Goal: Transaction & Acquisition: Purchase product/service

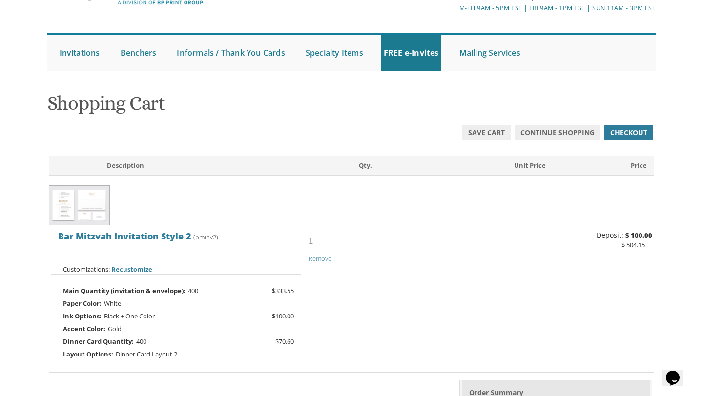
scroll to position [44, 0]
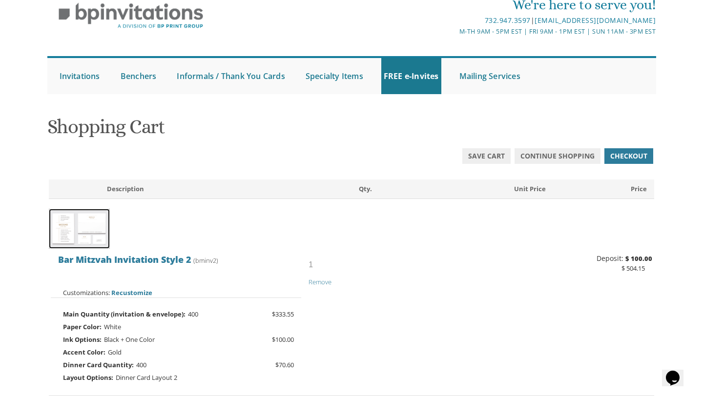
click at [83, 228] on img at bounding box center [79, 229] width 61 height 41
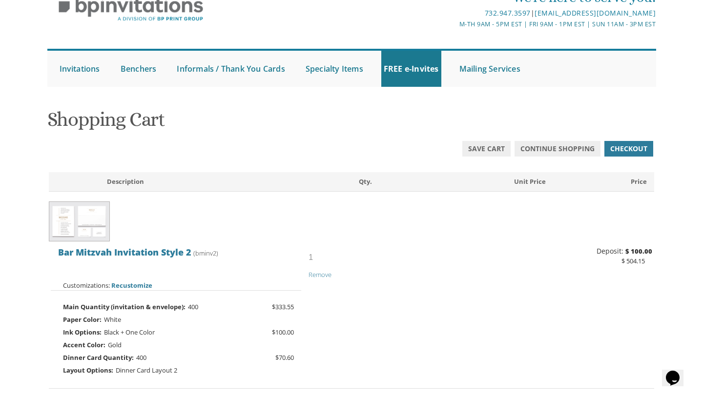
scroll to position [52, 0]
click at [140, 284] on span "Recustomize" at bounding box center [131, 284] width 41 height 9
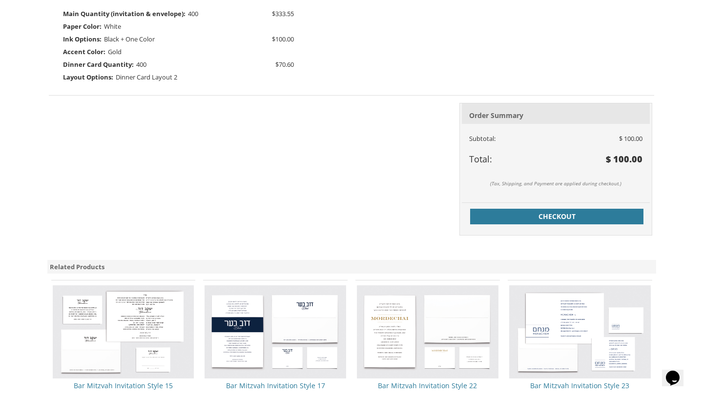
scroll to position [343, 0]
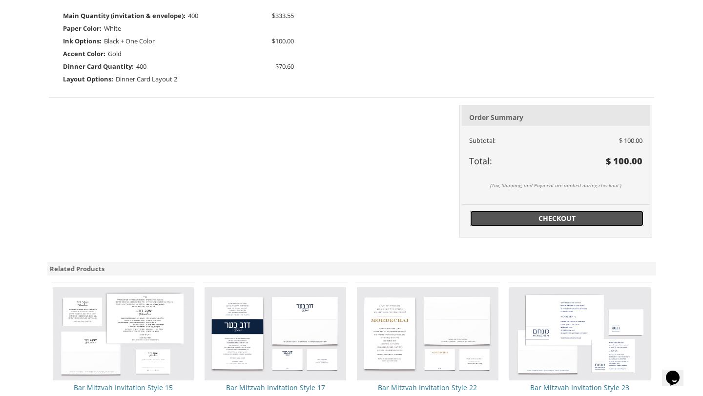
click at [559, 221] on span "Checkout" at bounding box center [557, 219] width 162 height 10
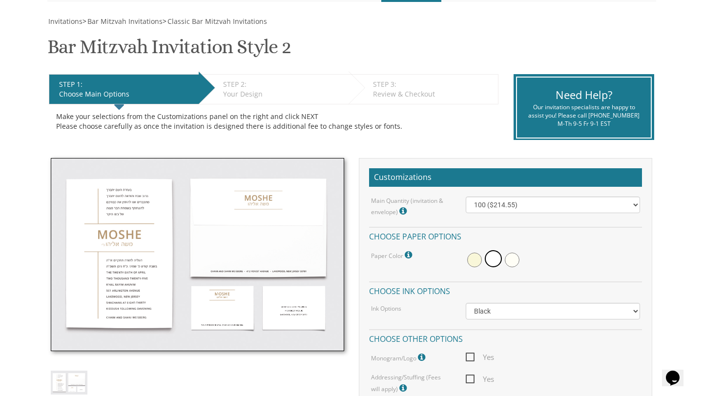
scroll to position [160, 0]
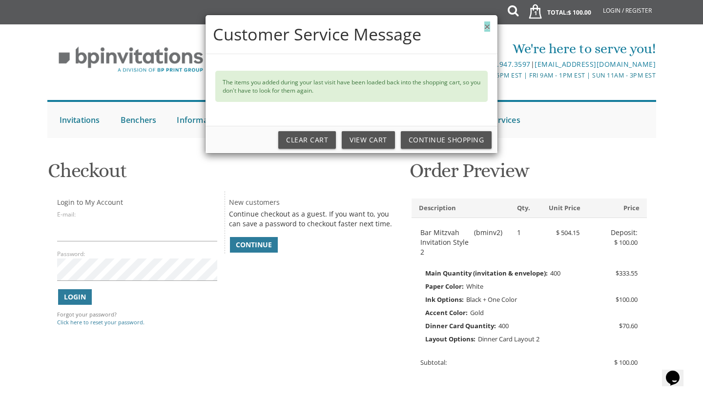
click at [489, 26] on button "×" at bounding box center [487, 26] width 6 height 10
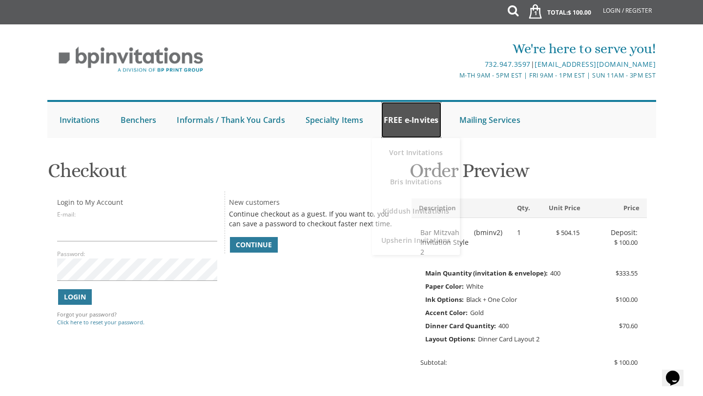
click at [416, 132] on link "FREE e-Invites" at bounding box center [411, 120] width 60 height 36
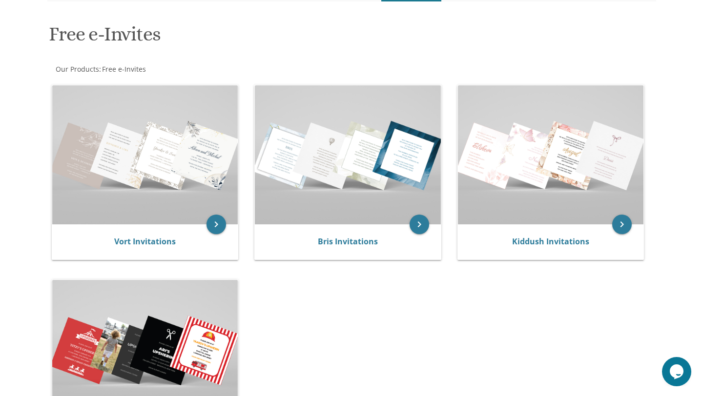
scroll to position [133, 0]
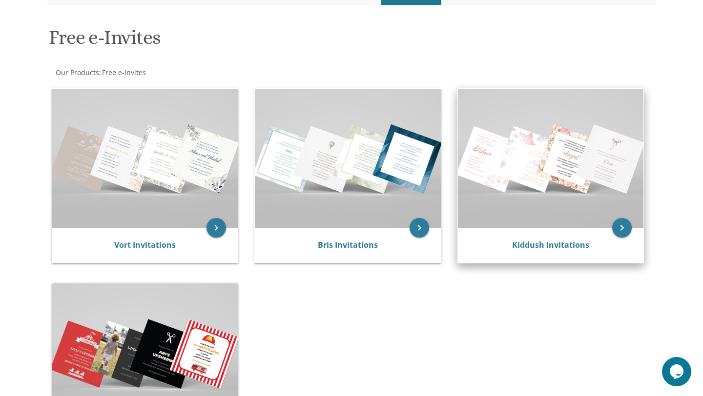
click at [543, 210] on img at bounding box center [551, 158] width 186 height 139
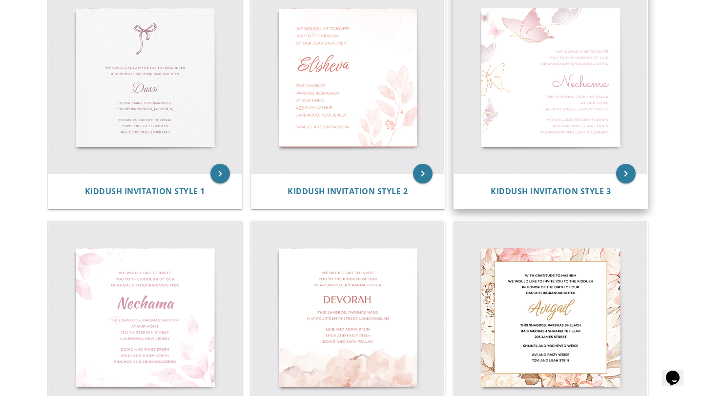
scroll to position [210, 0]
